Goal: Information Seeking & Learning: Learn about a topic

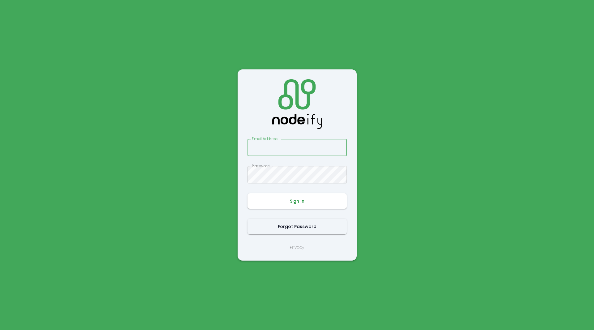
type input "**********"
click at [296, 201] on button "Sign In" at bounding box center [297, 200] width 99 height 15
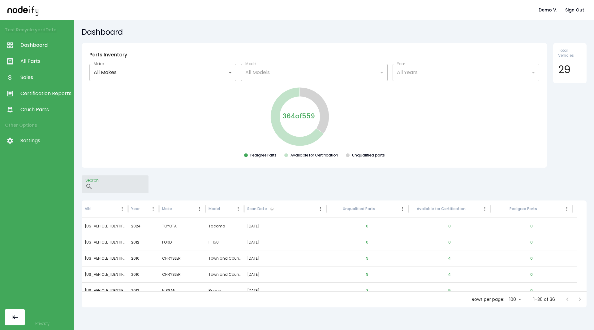
click at [133, 183] on input "Search" at bounding box center [121, 183] width 53 height 17
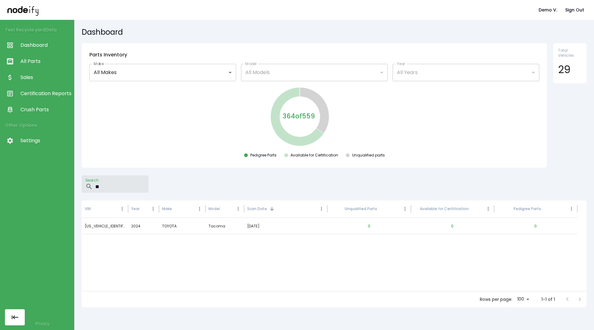
type input "*"
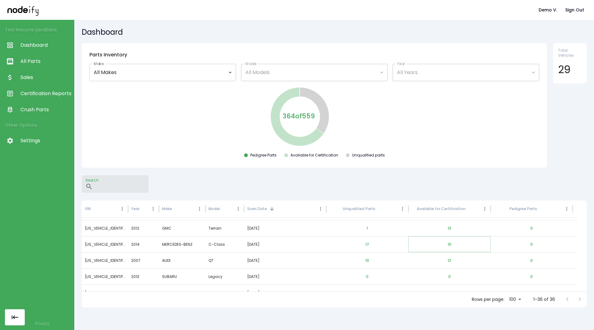
click at [451, 246] on button "10" at bounding box center [450, 244] width 14 height 15
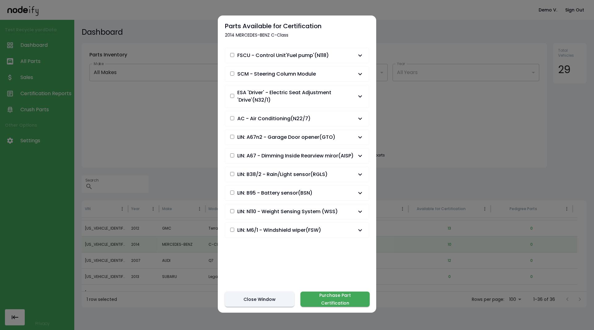
click at [231, 69] on button "SCM - Steering Column Module" at bounding box center [297, 74] width 144 height 15
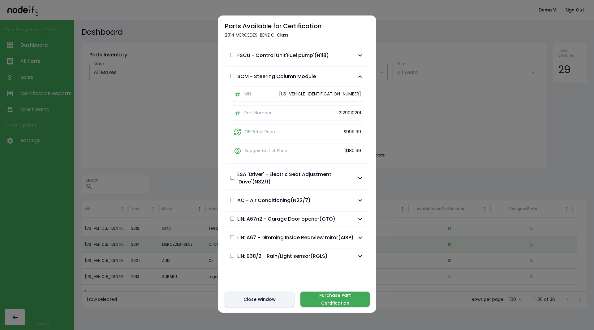
click at [233, 79] on div "button" at bounding box center [232, 76] width 4 height 7
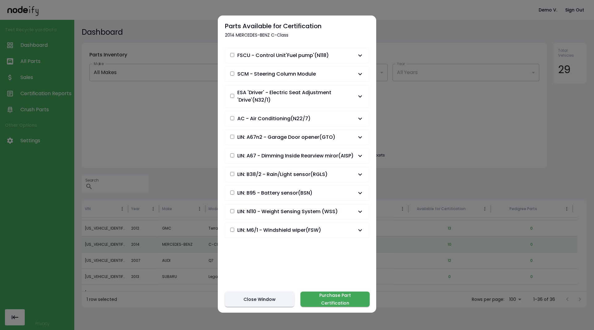
click at [232, 76] on div "button" at bounding box center [232, 74] width 4 height 7
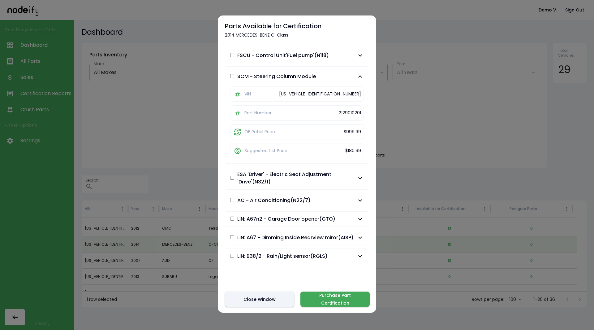
scroll to position [68, 0]
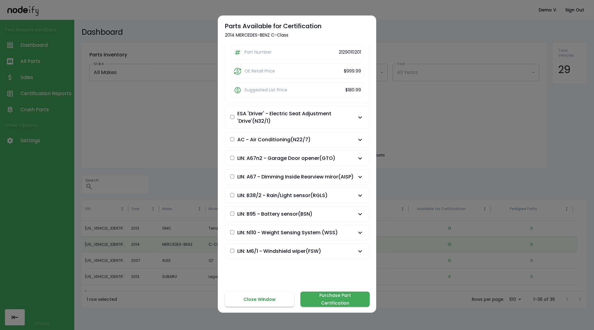
click at [260, 295] on button "Close Window" at bounding box center [259, 298] width 69 height 15
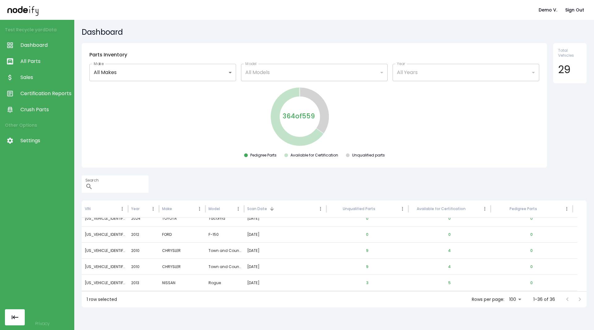
scroll to position [0, 0]
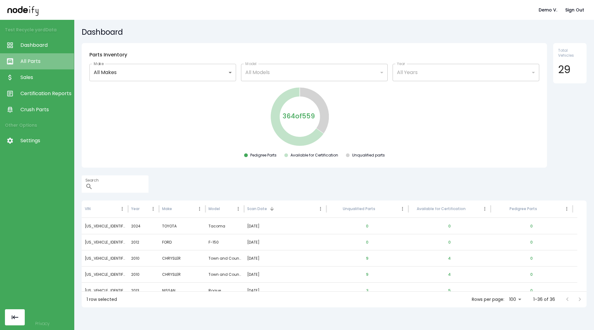
click at [32, 59] on span "All Parts" at bounding box center [45, 61] width 50 height 7
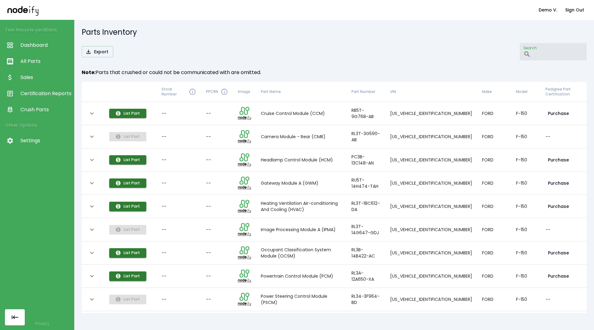
click at [535, 43] on input "Search" at bounding box center [560, 51] width 53 height 17
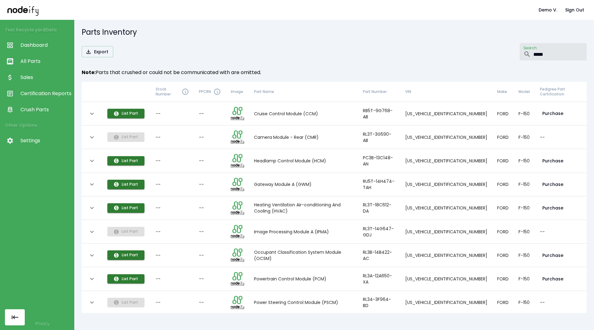
type input "*****"
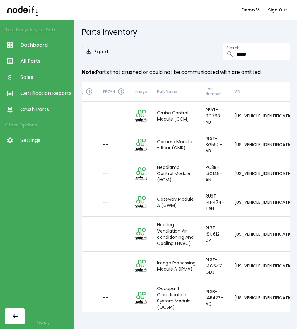
scroll to position [0, 157]
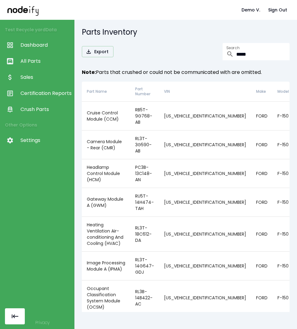
click at [40, 64] on span "All Parts" at bounding box center [45, 61] width 50 height 7
click at [43, 50] on link "Dashboard" at bounding box center [37, 45] width 74 height 16
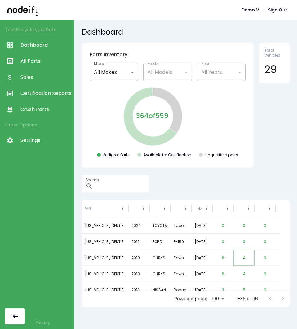
click at [243, 258] on button "4" at bounding box center [243, 258] width 13 height 15
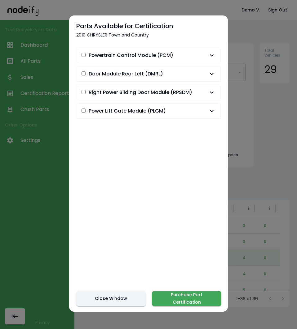
click at [81, 69] on button "Door Module Rear Left (DMRL)" at bounding box center [148, 74] width 144 height 15
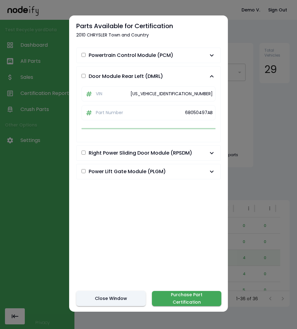
click at [82, 78] on div "button" at bounding box center [83, 76] width 4 height 7
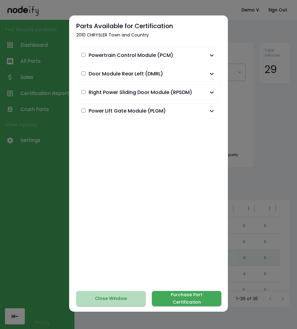
click at [115, 298] on button "Close Window" at bounding box center [110, 298] width 69 height 15
